Goal: Transaction & Acquisition: Subscribe to service/newsletter

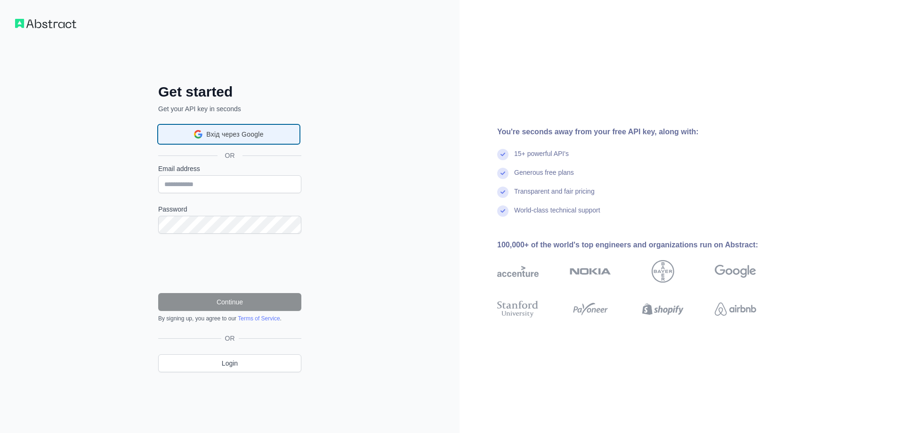
click at [259, 137] on span "Вхід через Google" at bounding box center [234, 134] width 57 height 10
